Goal: Information Seeking & Learning: Check status

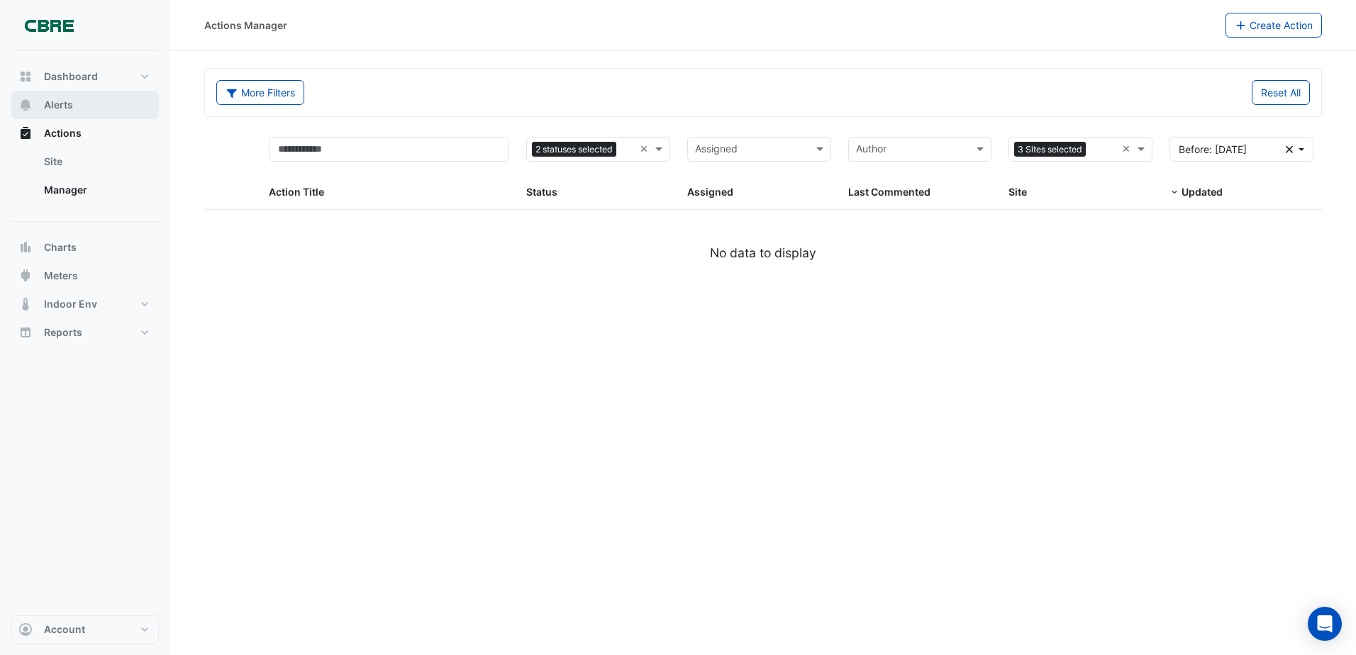
click at [82, 109] on button "Alerts" at bounding box center [84, 105] width 147 height 28
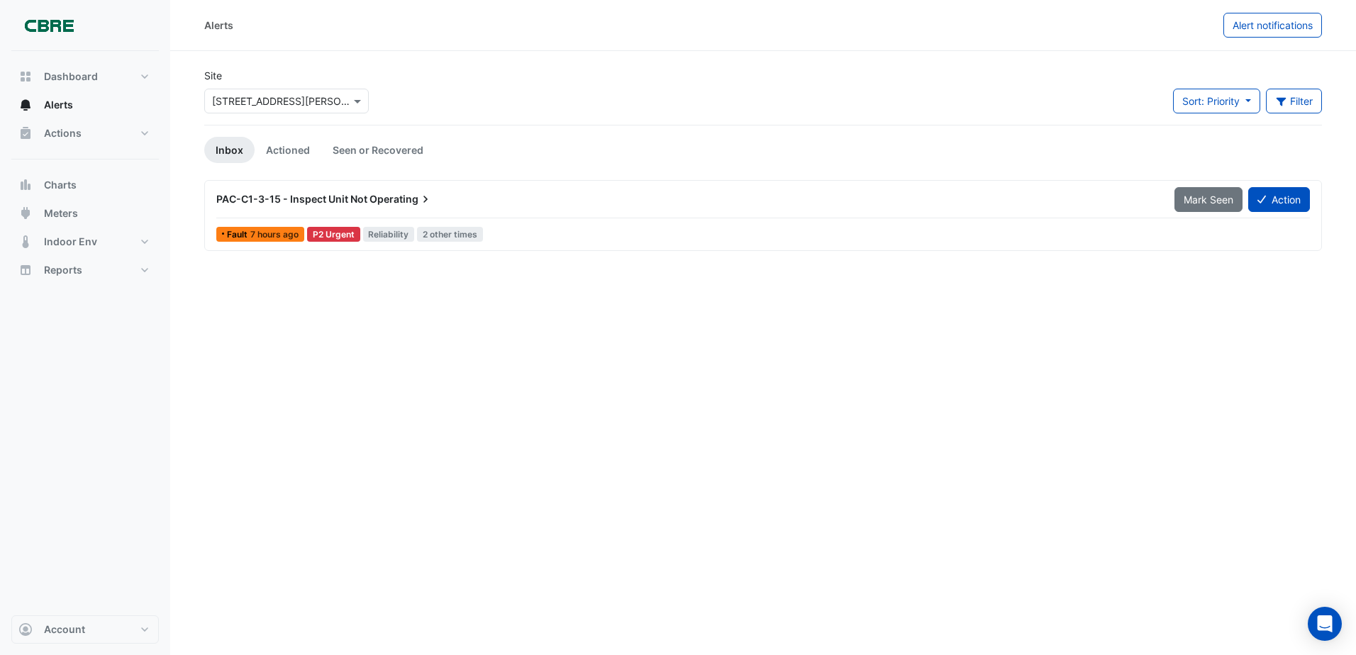
click at [368, 204] on div "PAC-C1-3-15 - Inspect Unit Not Operating" at bounding box center [686, 199] width 941 height 14
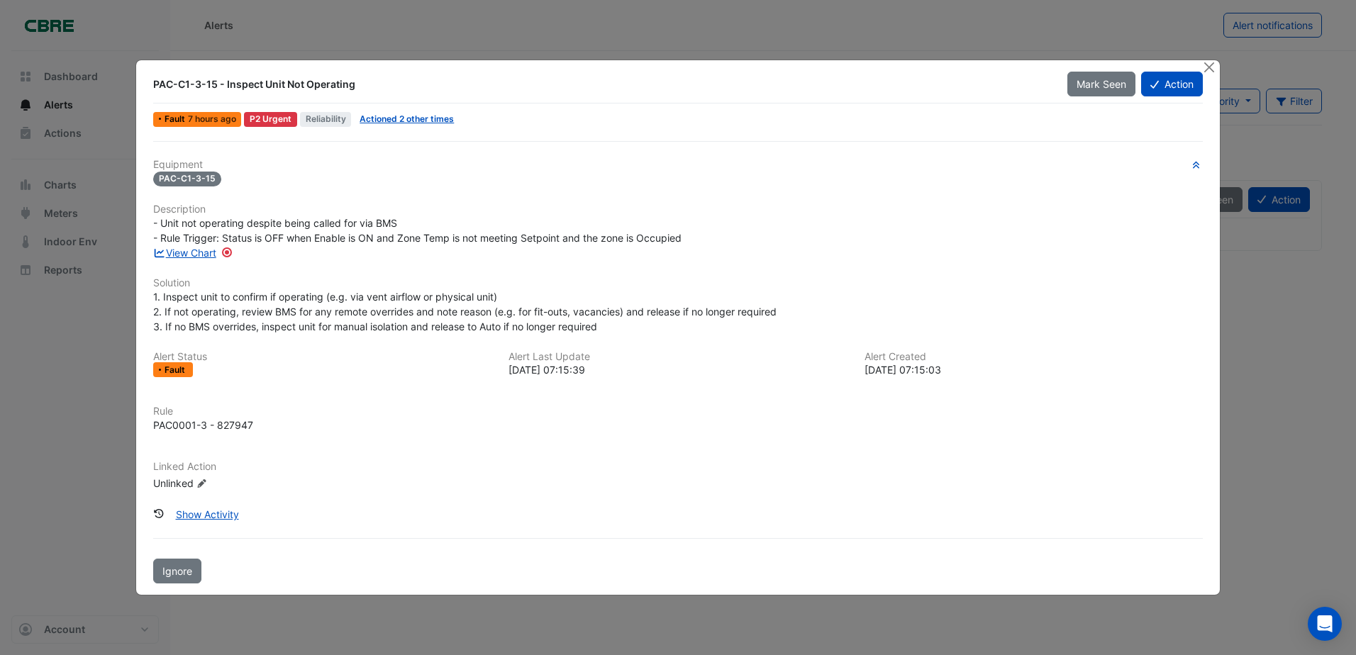
click at [176, 572] on span "Ignore" at bounding box center [177, 571] width 30 height 12
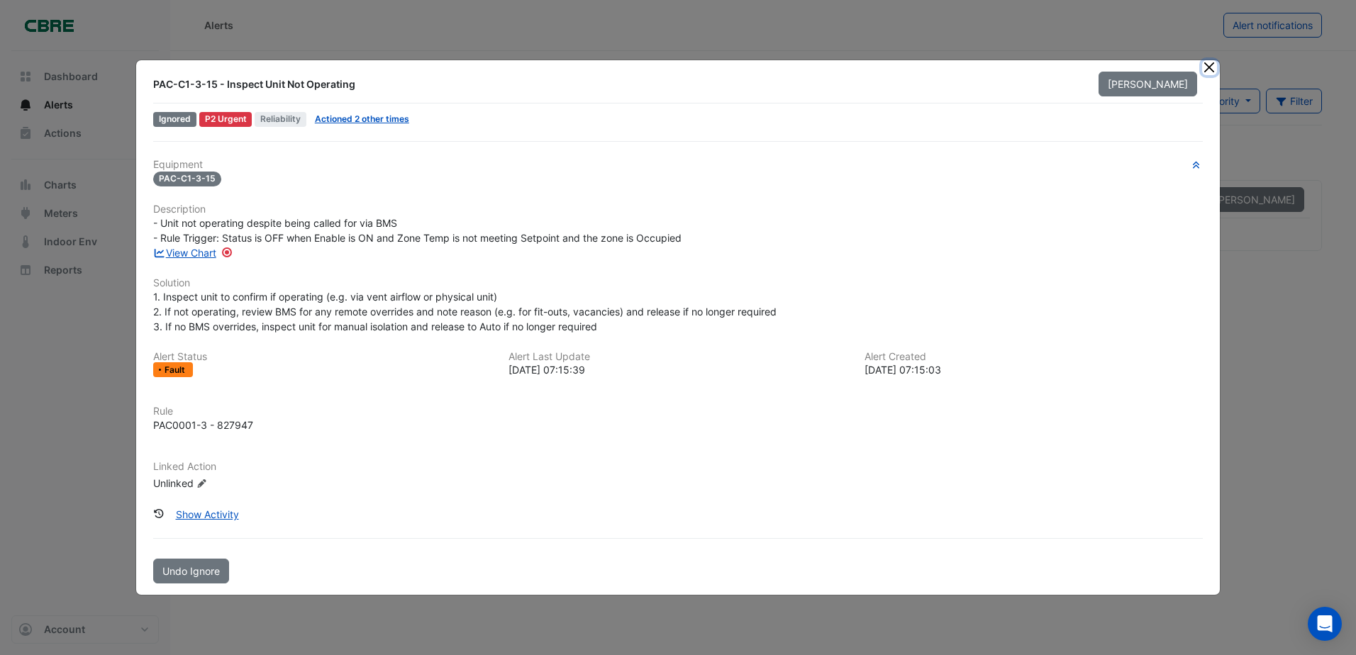
click at [1215, 67] on button "Close" at bounding box center [1209, 67] width 15 height 15
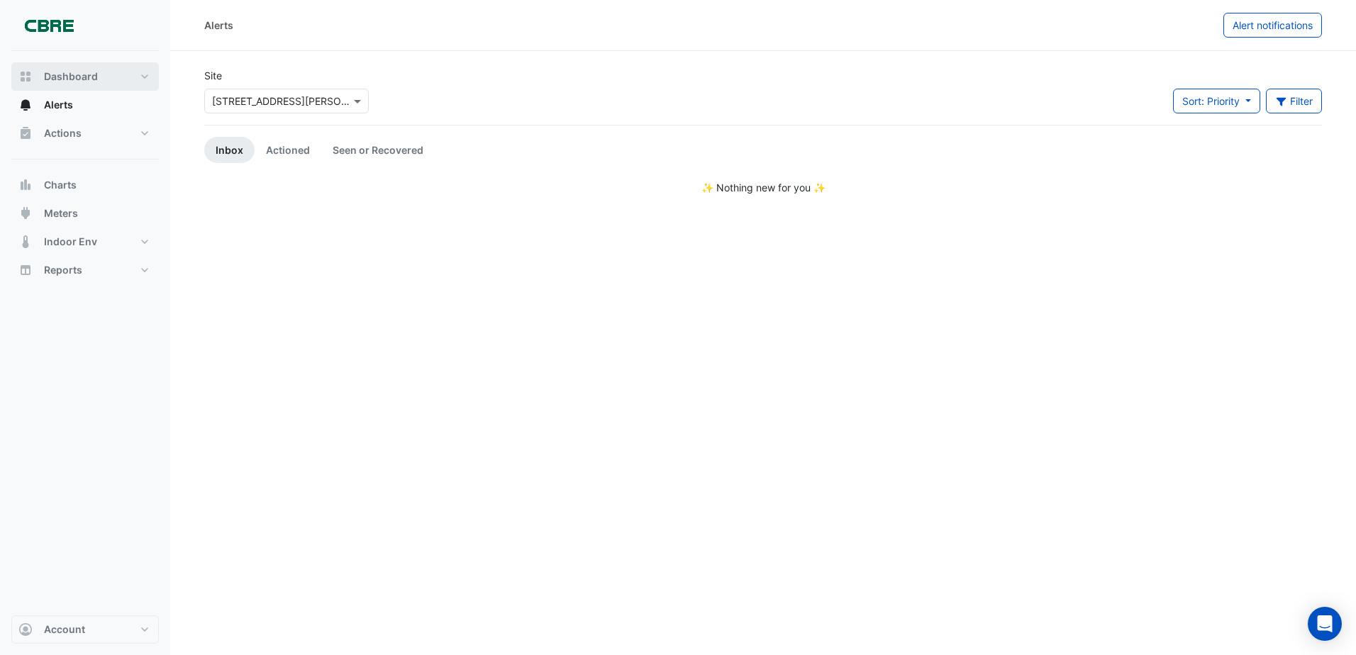
drag, startPoint x: 65, startPoint y: 76, endPoint x: 109, endPoint y: 66, distance: 45.1
click at [65, 76] on span "Dashboard" at bounding box center [71, 76] width 54 height 14
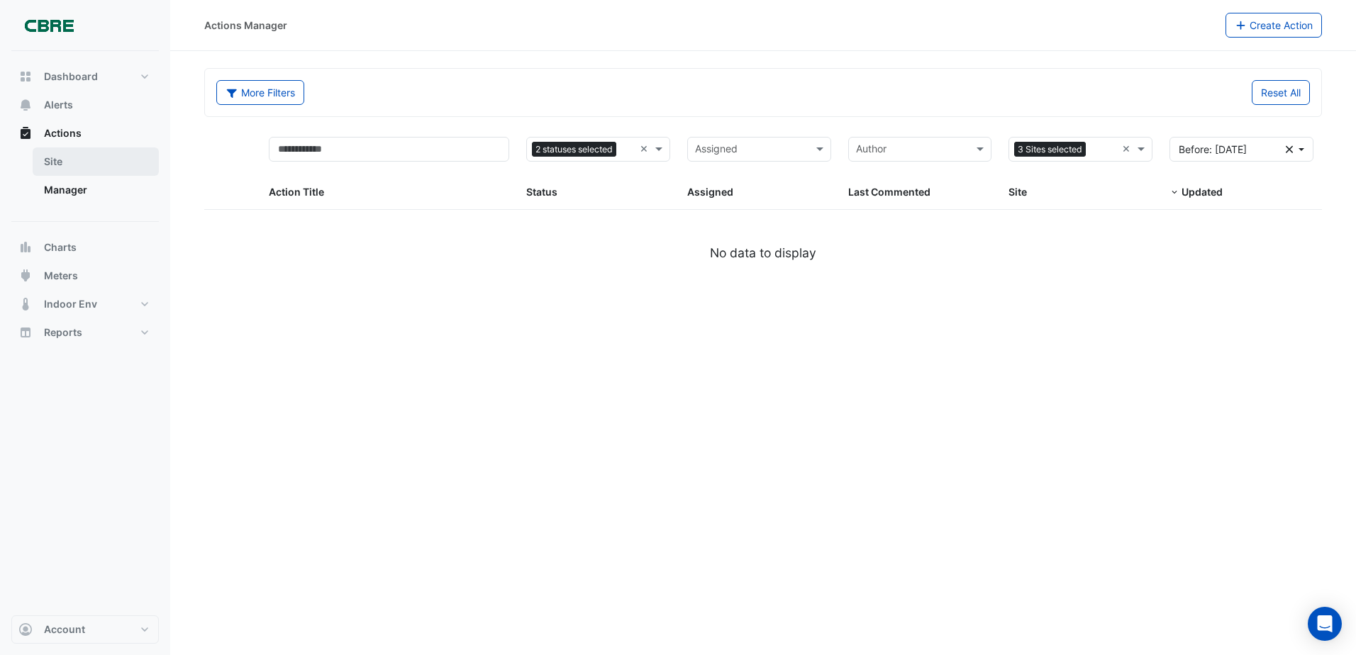
click at [74, 167] on link "Site" at bounding box center [96, 161] width 126 height 28
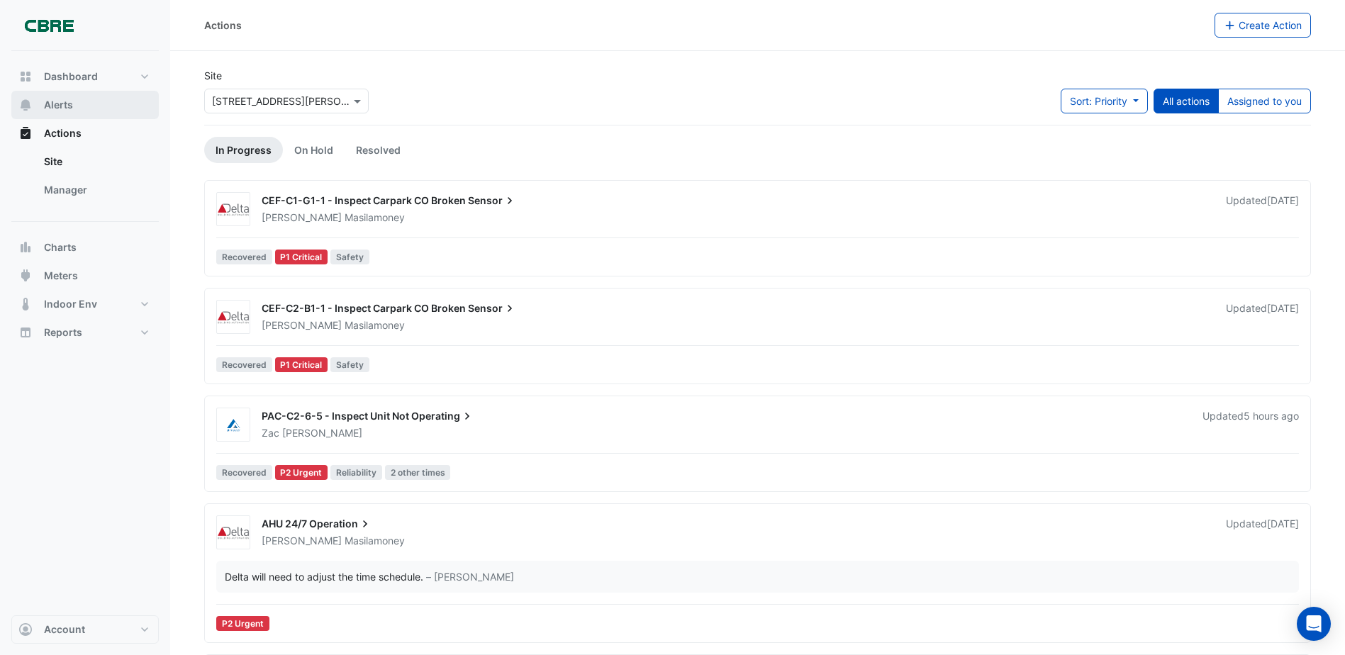
click at [84, 108] on button "Alerts" at bounding box center [84, 105] width 147 height 28
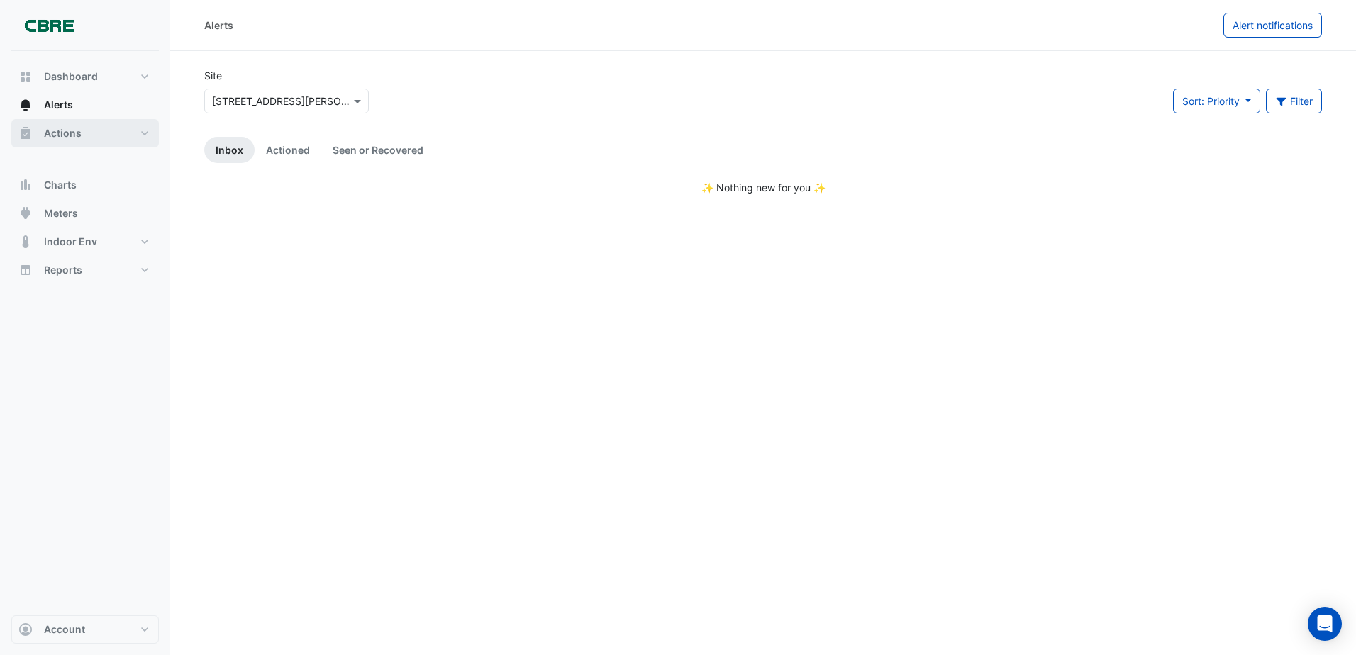
click at [79, 133] on span "Actions" at bounding box center [63, 133] width 38 height 14
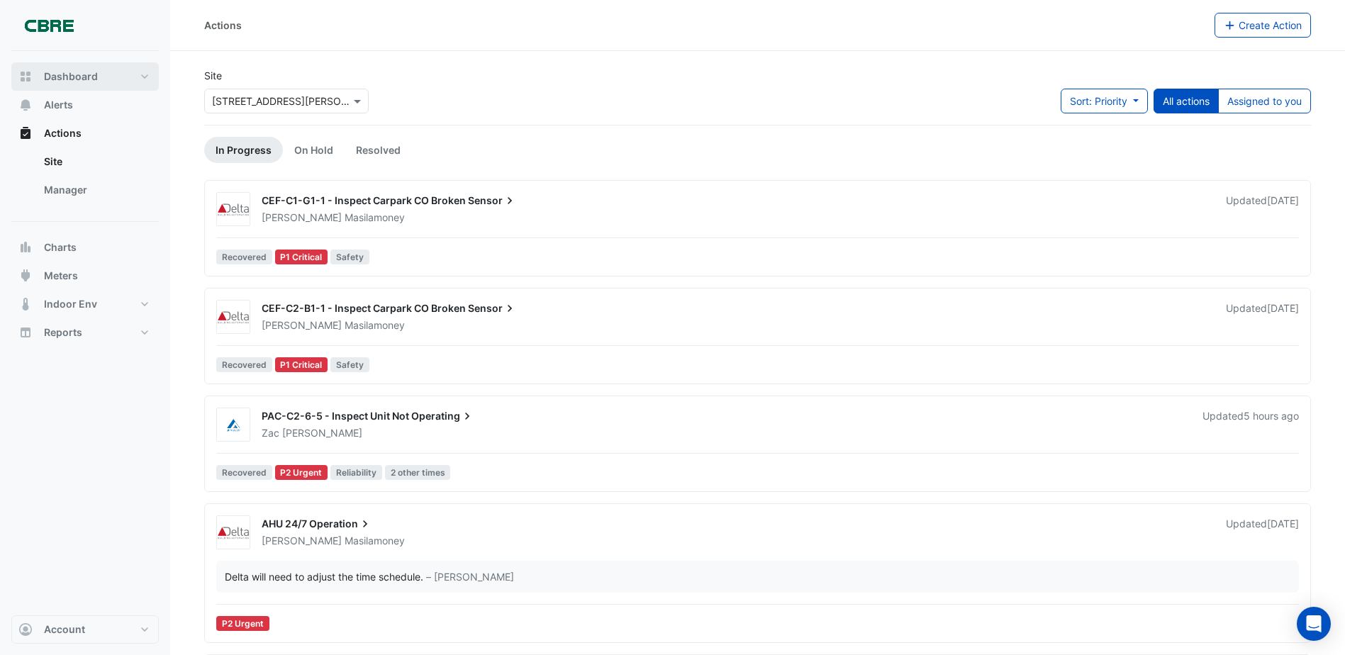
click at [85, 64] on button "Dashboard" at bounding box center [84, 76] width 147 height 28
